Goal: Task Accomplishment & Management: Use online tool/utility

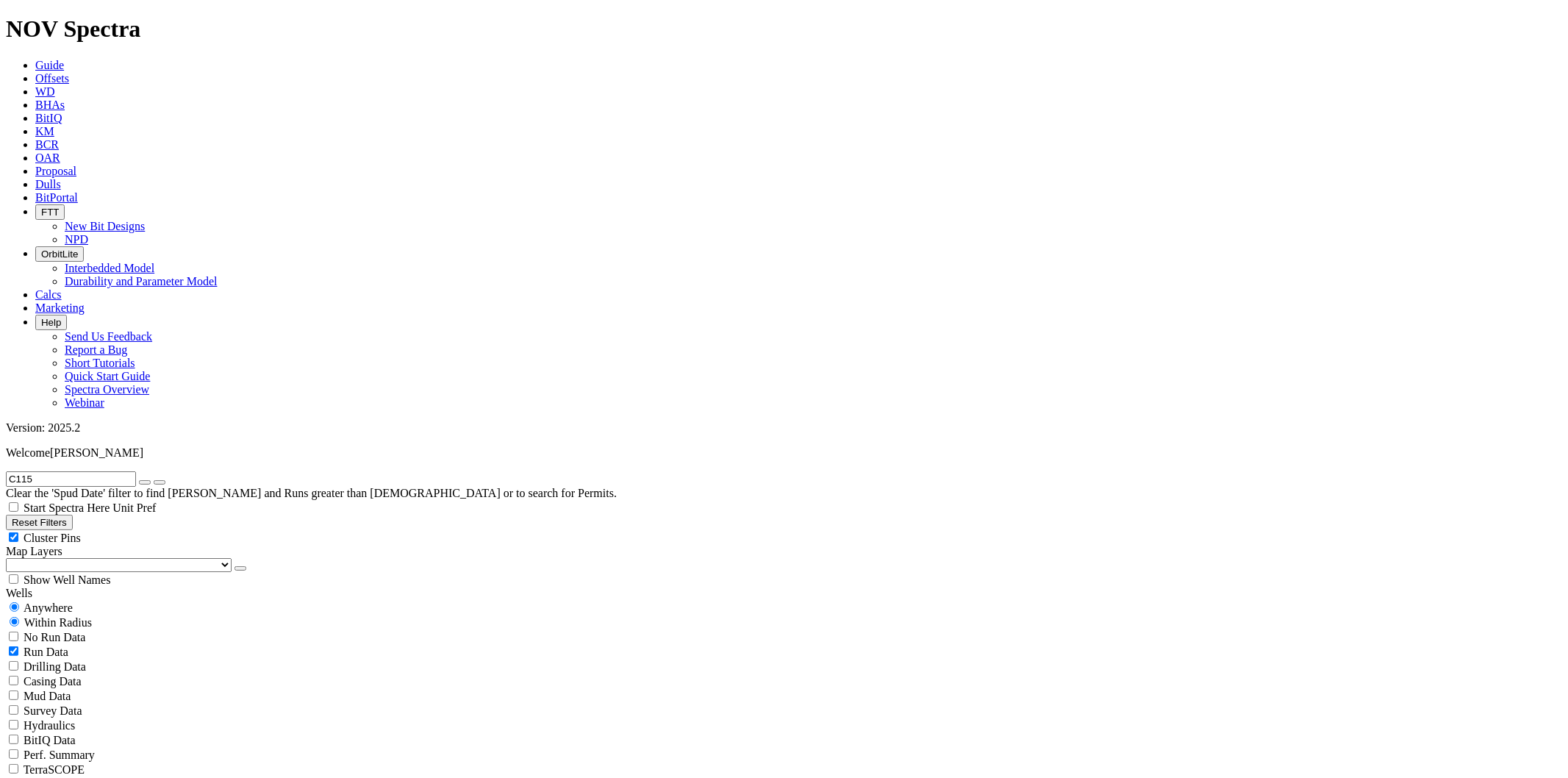
radio input "false"
radio input "true"
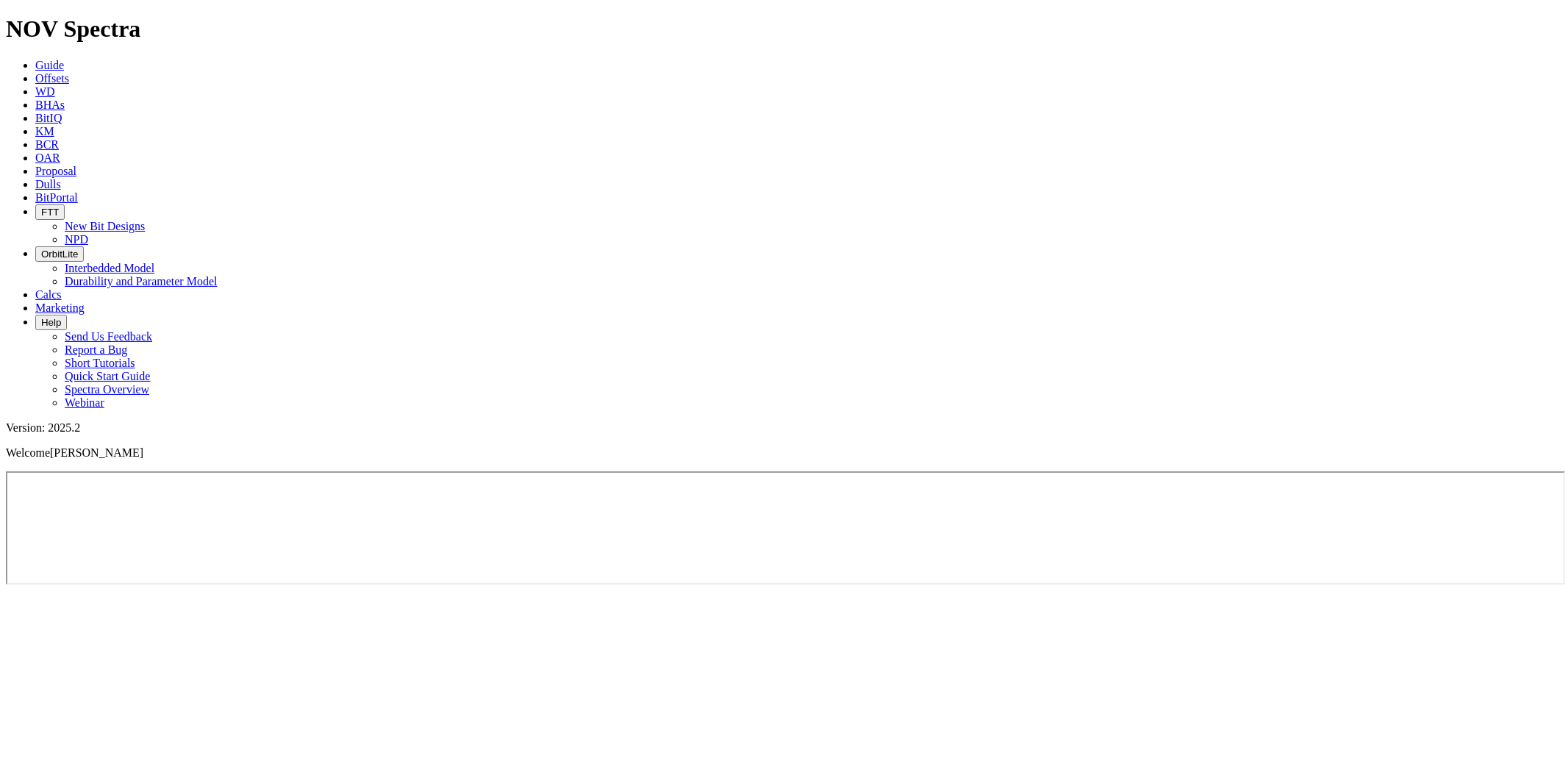
click at [59, 206] on span "FTT" at bounding box center [49, 212] width 17 height 11
click at [145, 220] on link "New Bit Designs" at bounding box center [105, 226] width 80 height 13
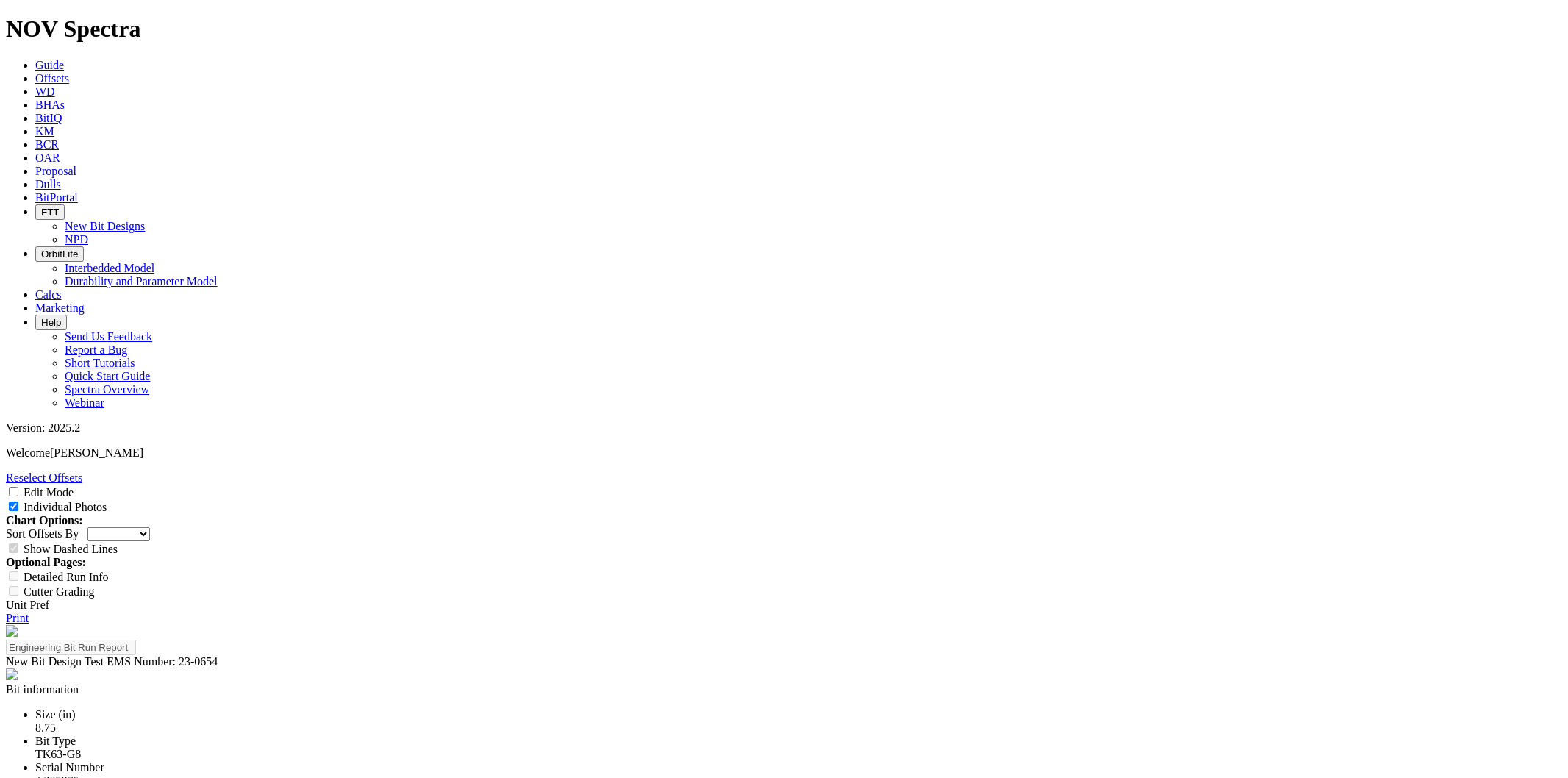
select select "New Bit Design"
drag, startPoint x: 767, startPoint y: 189, endPoint x: 733, endPoint y: 184, distance: 34.4
